Goal: Information Seeking & Learning: Learn about a topic

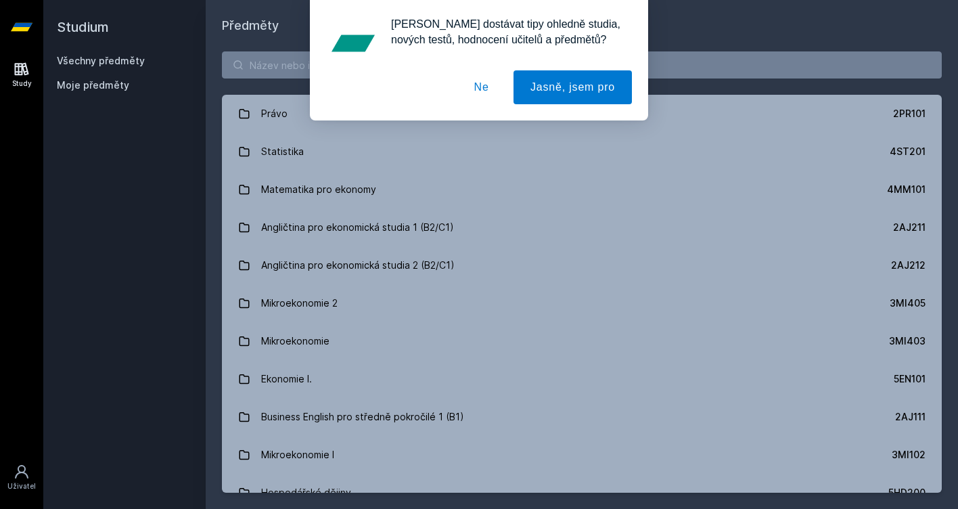
click at [480, 94] on button "Ne" at bounding box center [481, 87] width 49 height 34
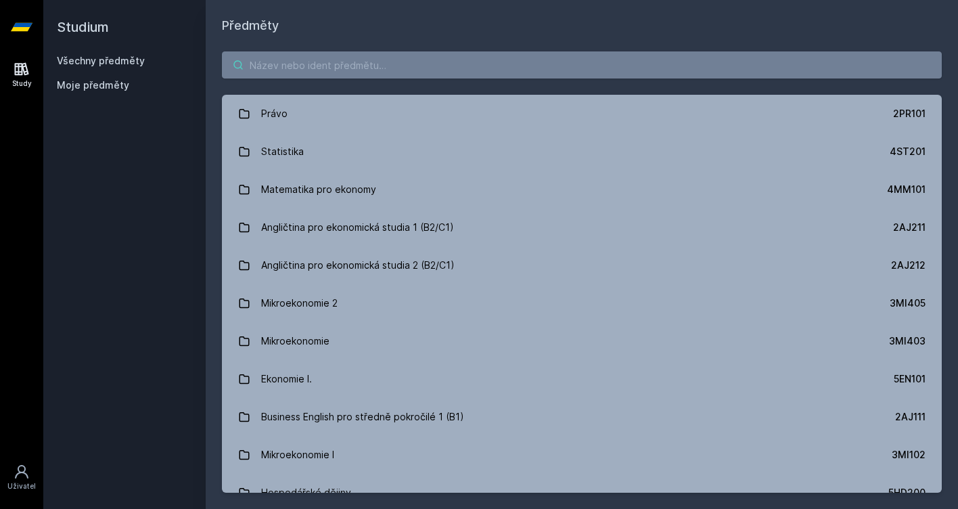
click at [465, 70] on input "search" at bounding box center [582, 64] width 720 height 27
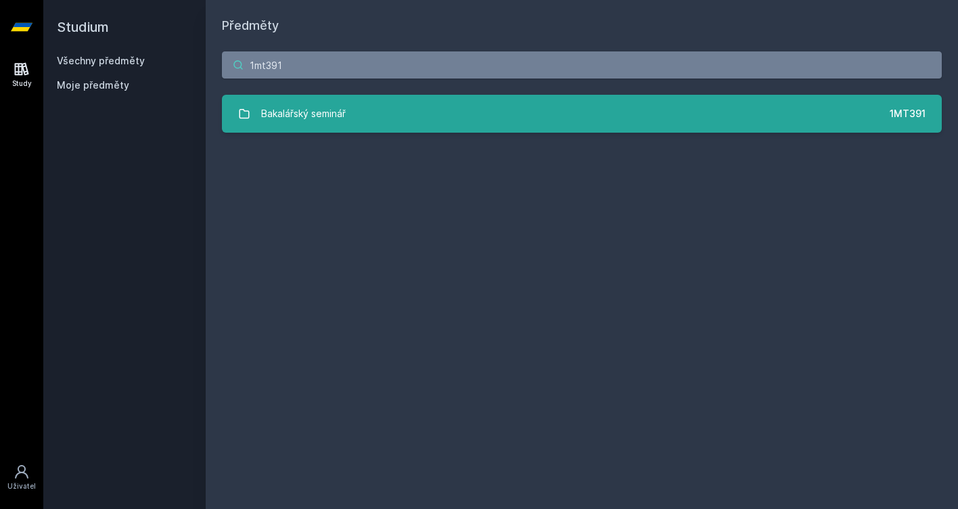
type input "1mt391"
click at [451, 110] on link "Bakalářský seminář 1MT391" at bounding box center [582, 114] width 720 height 38
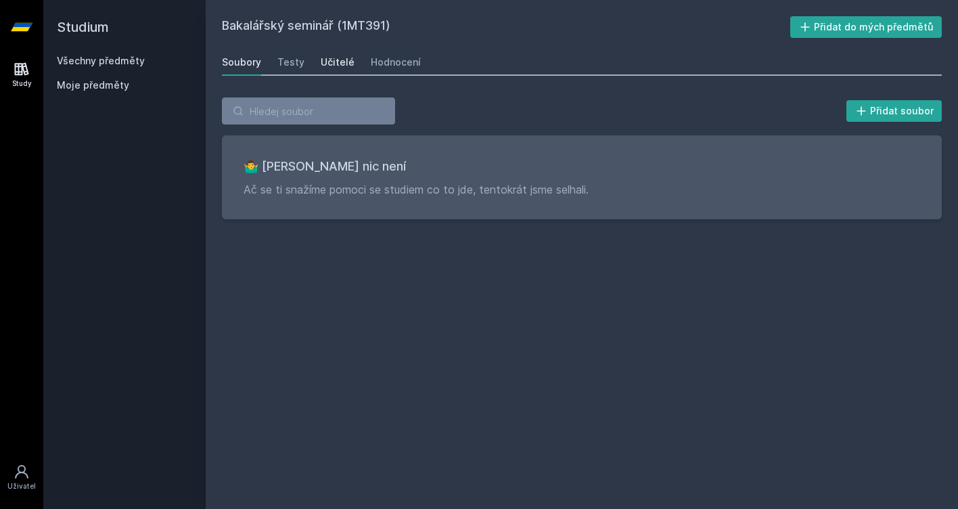
click at [334, 62] on div "Učitelé" at bounding box center [338, 62] width 34 height 14
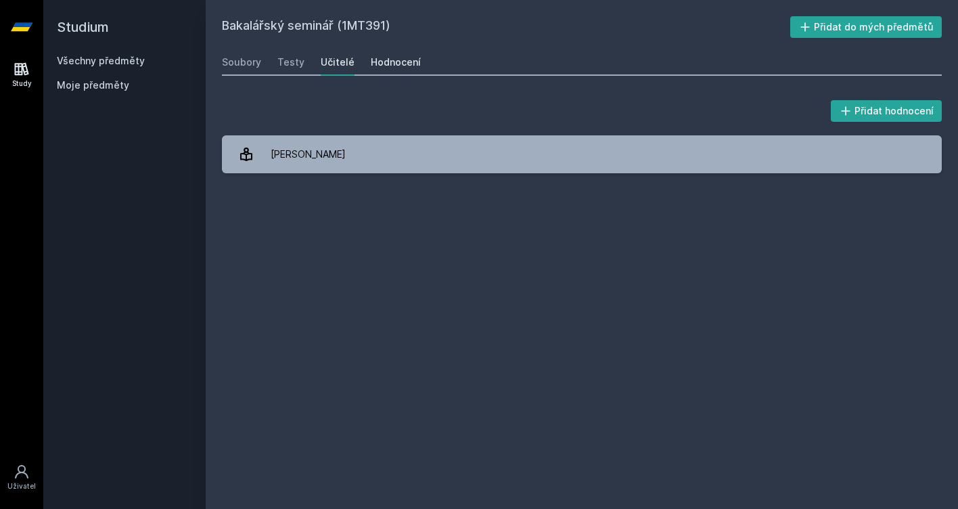
click at [387, 64] on div "Hodnocení" at bounding box center [396, 62] width 50 height 14
